Goal: Information Seeking & Learning: Find specific fact

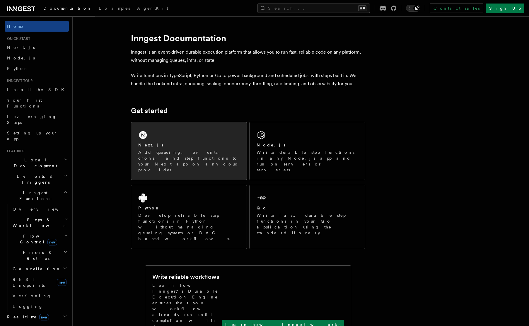
click at [190, 150] on p "Add queueing, events, crons, and step functions to your Next app on any cloud p…" at bounding box center [188, 160] width 101 height 23
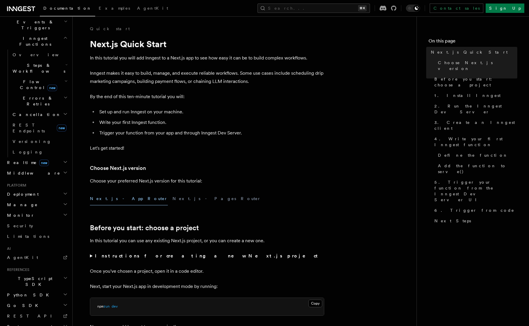
scroll to position [1, 0]
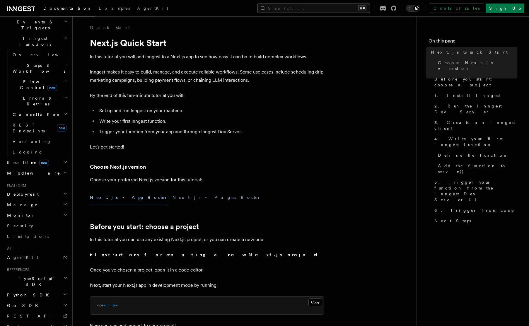
click at [334, 8] on button "Search... ⌘K" at bounding box center [313, 8] width 112 height 9
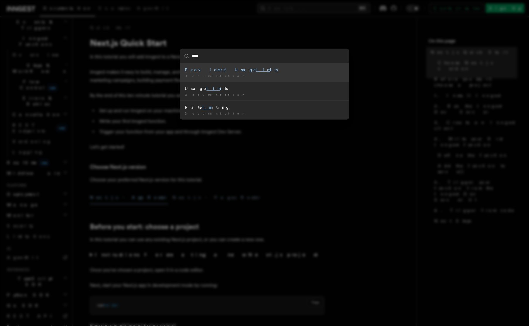
type input "*****"
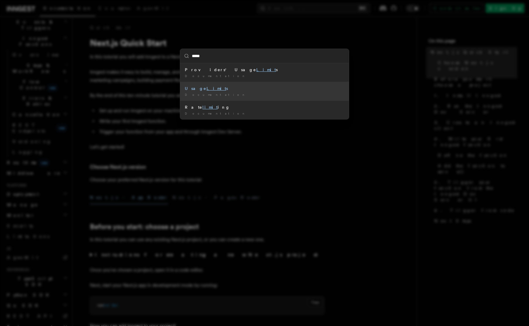
click at [206, 88] on mark "Limit" at bounding box center [216, 88] width 20 height 5
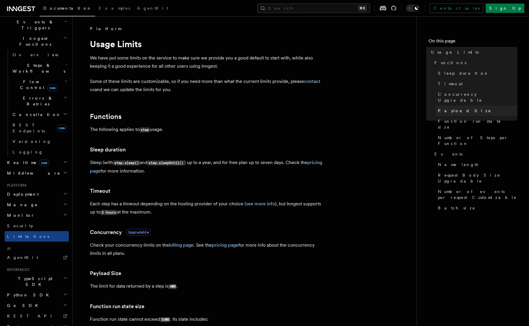
click at [461, 105] on link "Payload Size" at bounding box center [477, 110] width 82 height 11
